Goal: Book appointment/travel/reservation

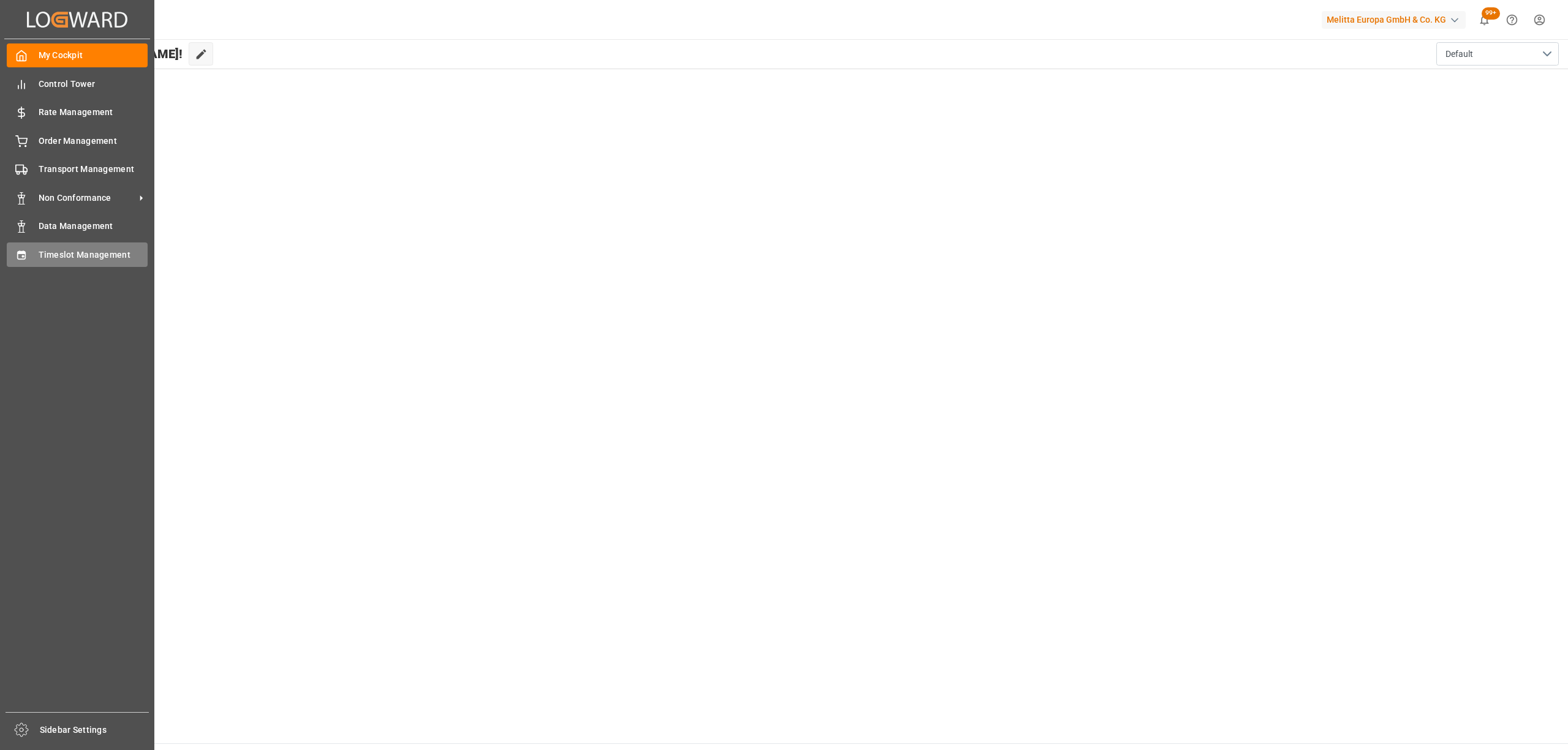
click at [50, 256] on span "Timeslot Management" at bounding box center [93, 255] width 110 height 13
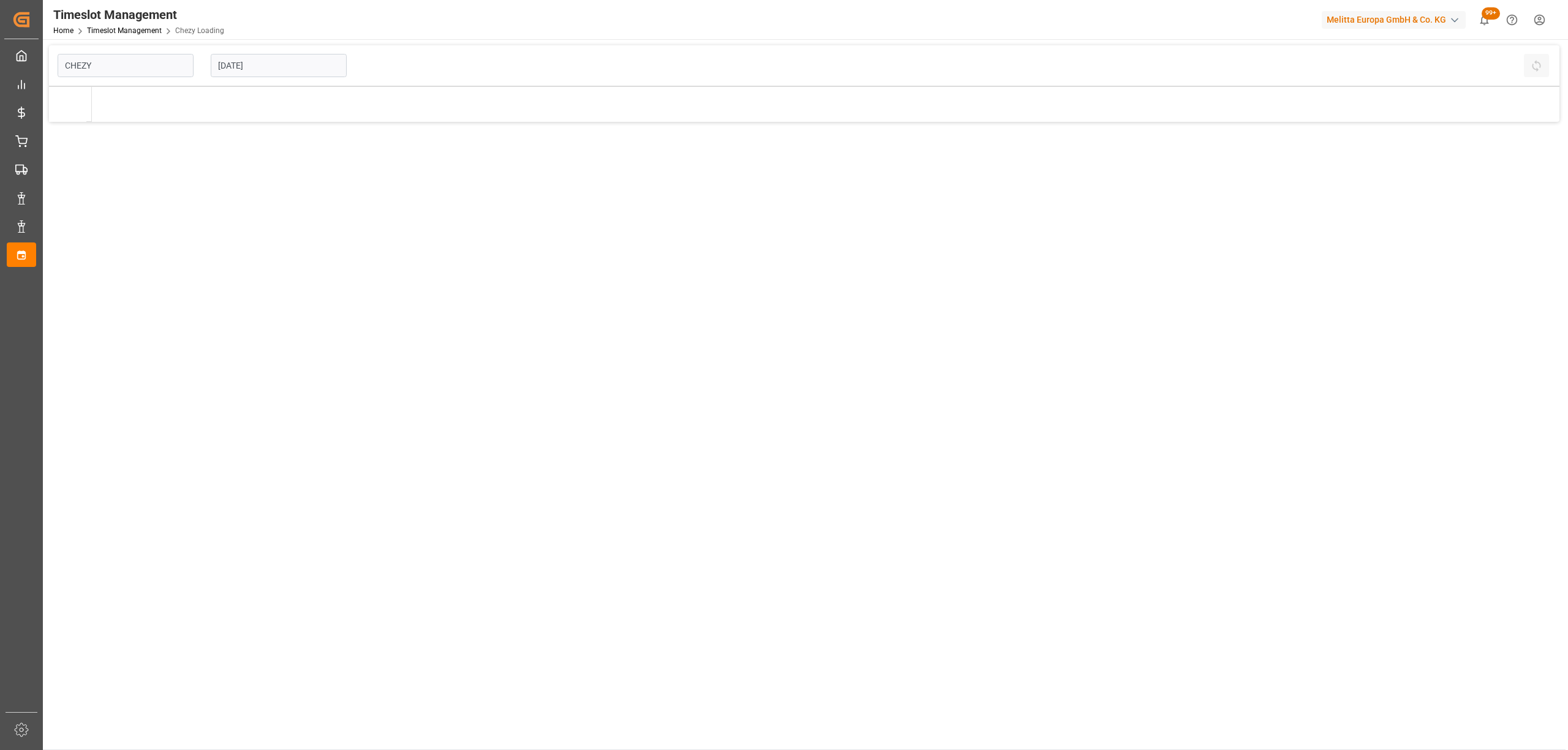
type input "Chezy Loading"
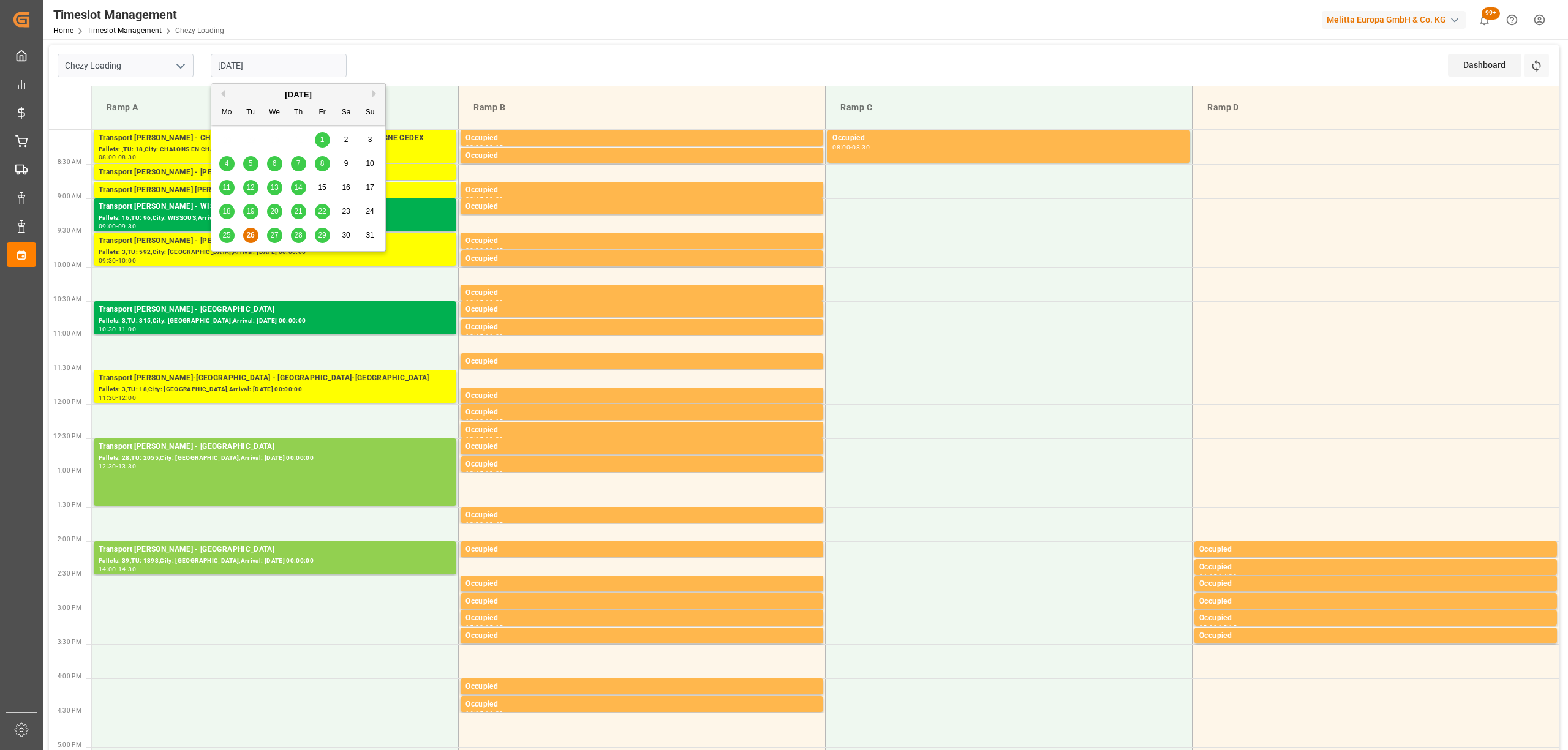
click at [255, 62] on input "[DATE]" at bounding box center [279, 65] width 136 height 23
click at [278, 236] on span "27" at bounding box center [274, 235] width 8 height 8
type input "[DATE]"
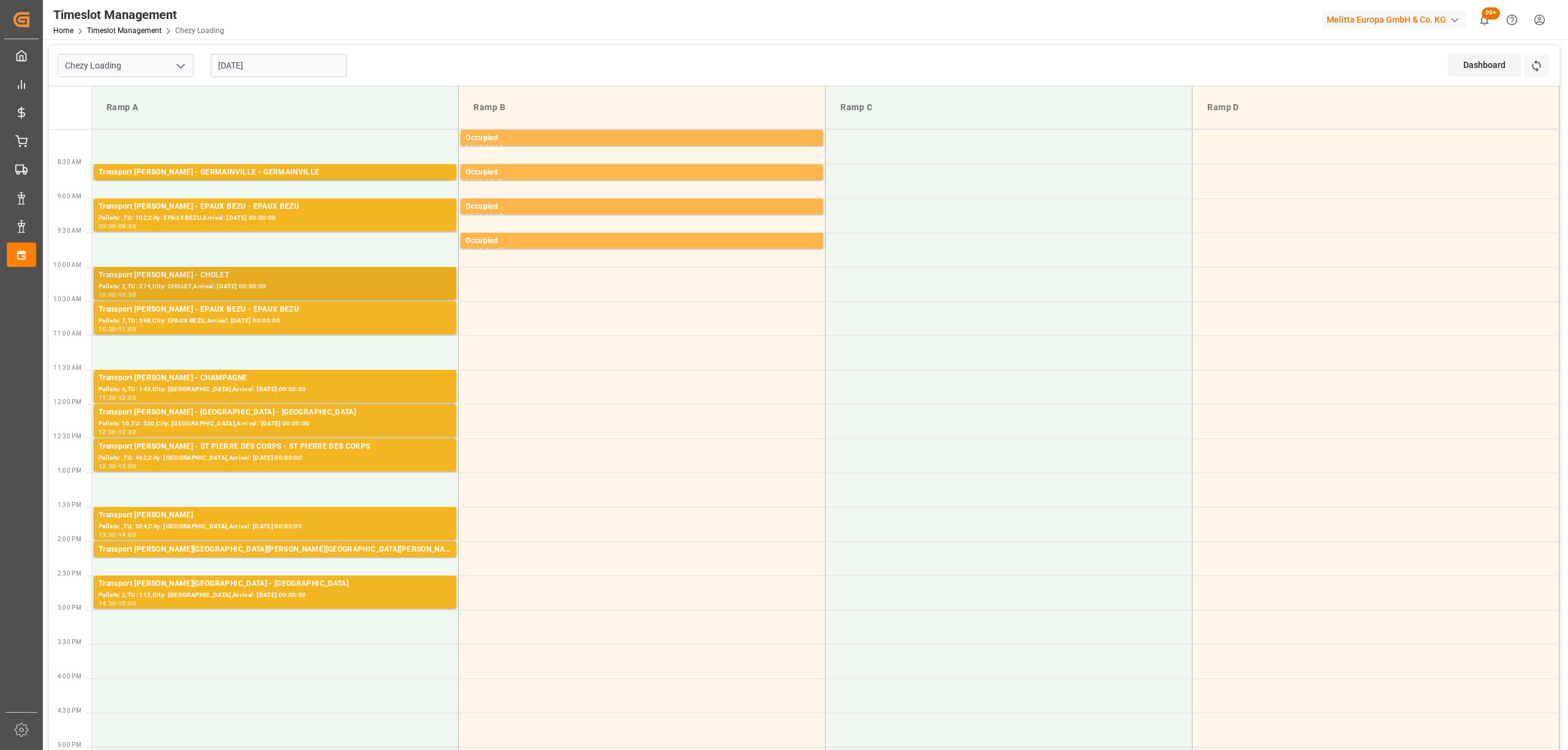
click at [238, 283] on div "Pallets: 2,TU: 274,City: CHOLET,Arrival: [DATE] 00:00:00" at bounding box center [275, 287] width 353 height 11
